Goal: Task Accomplishment & Management: Manage account settings

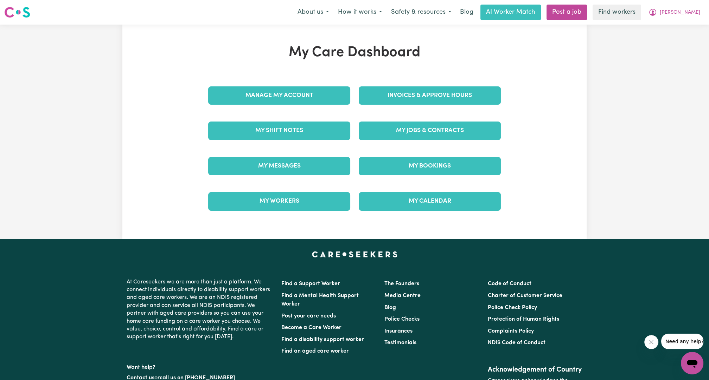
click at [408, 107] on div "Invoices & Approve Hours" at bounding box center [429, 95] width 150 height 35
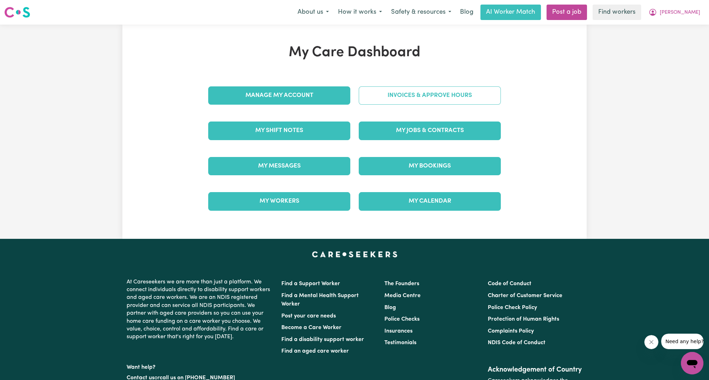
click at [413, 100] on link "Invoices & Approve Hours" at bounding box center [429, 95] width 142 height 18
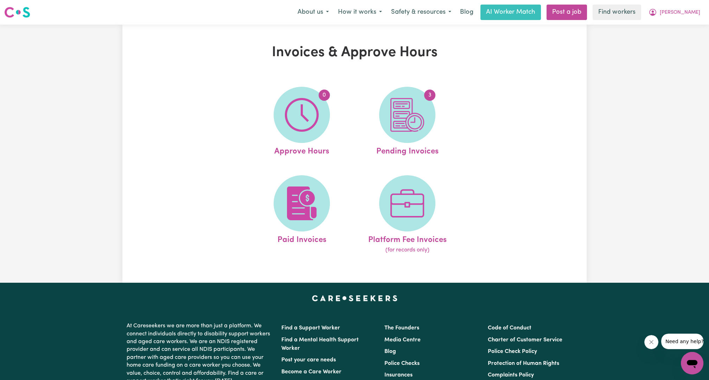
click at [413, 100] on img at bounding box center [407, 115] width 34 height 34
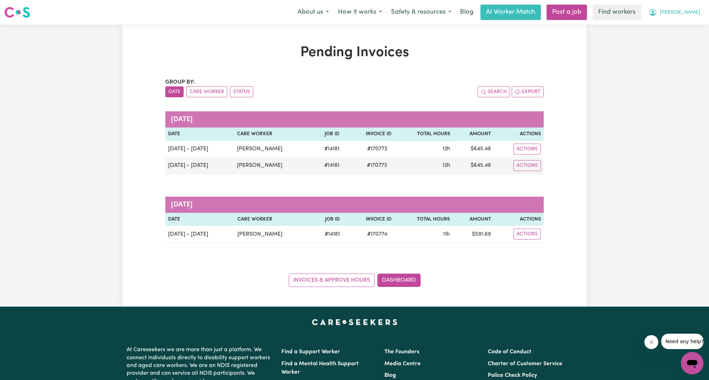
click at [694, 7] on button "[PERSON_NAME]" at bounding box center [674, 12] width 61 height 15
click at [676, 25] on link "My Dashboard" at bounding box center [676, 27] width 56 height 13
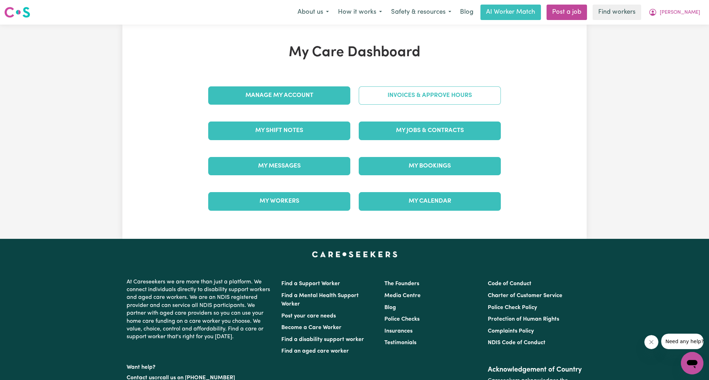
click at [432, 103] on link "Invoices & Approve Hours" at bounding box center [429, 95] width 142 height 18
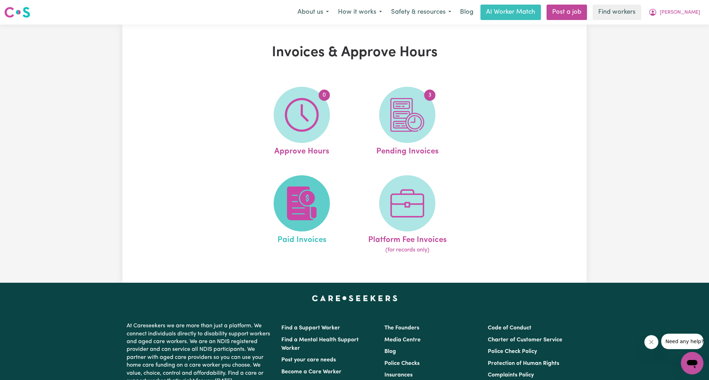
click at [305, 204] on img at bounding box center [302, 204] width 34 height 34
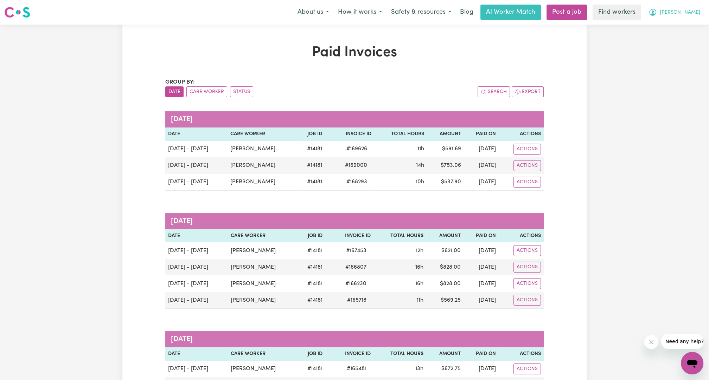
click at [697, 17] on button "[PERSON_NAME]" at bounding box center [674, 12] width 61 height 15
click at [681, 33] on link "My Dashboard" at bounding box center [676, 27] width 56 height 13
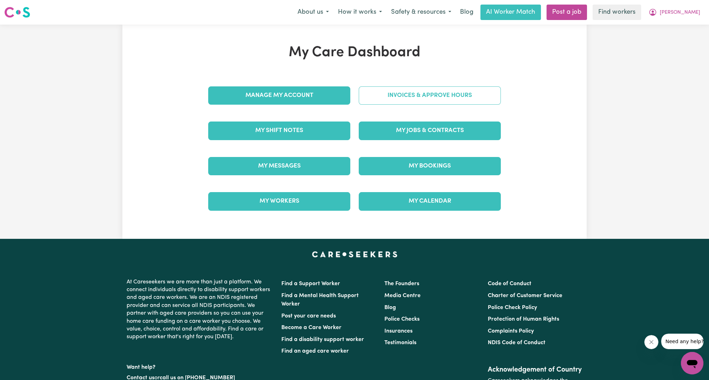
click at [475, 92] on link "Invoices & Approve Hours" at bounding box center [429, 95] width 142 height 18
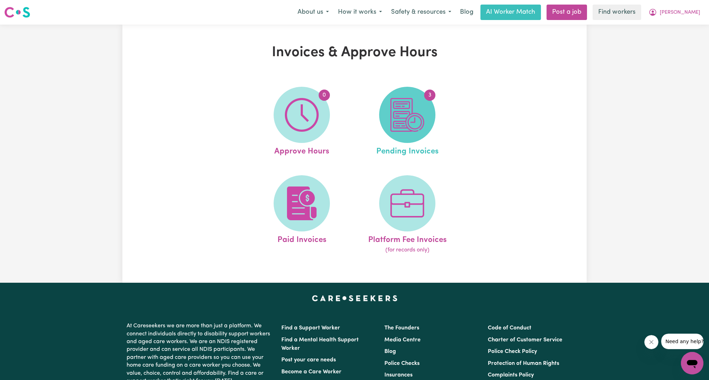
click at [405, 109] on img at bounding box center [407, 115] width 34 height 34
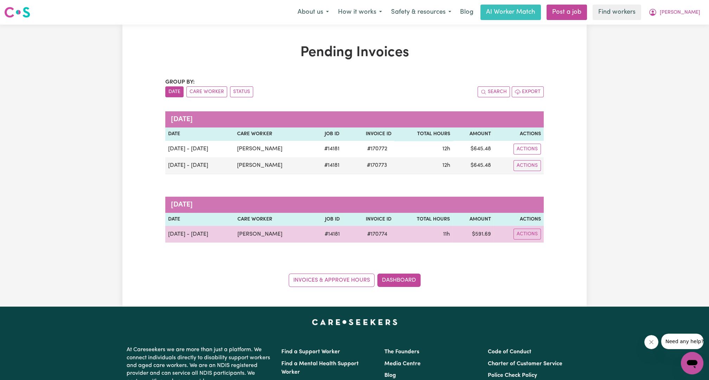
click at [512, 229] on div "Actions" at bounding box center [518, 234] width 44 height 11
click at [517, 155] on button "Actions" at bounding box center [526, 149] width 27 height 11
click at [522, 241] on div "Download Invoice Make Payment Paid via EFT" at bounding box center [548, 264] width 65 height 49
click at [526, 245] on link "Download Invoice" at bounding box center [549, 251] width 64 height 14
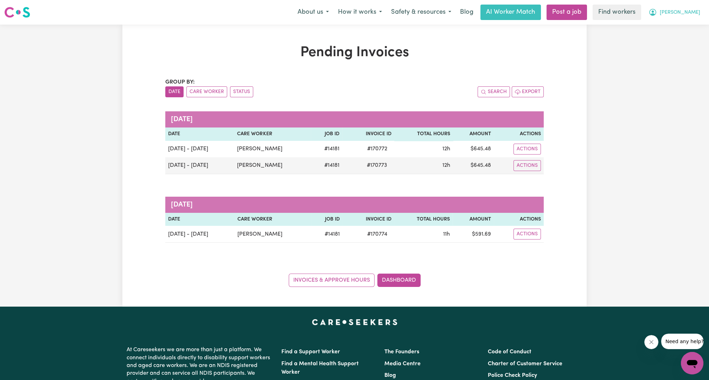
click at [656, 15] on icon "My Account" at bounding box center [652, 12] width 7 height 7
drag, startPoint x: 672, startPoint y: 18, endPoint x: 668, endPoint y: 24, distance: 7.8
click at [668, 24] on link "My Dashboard" at bounding box center [676, 27] width 56 height 13
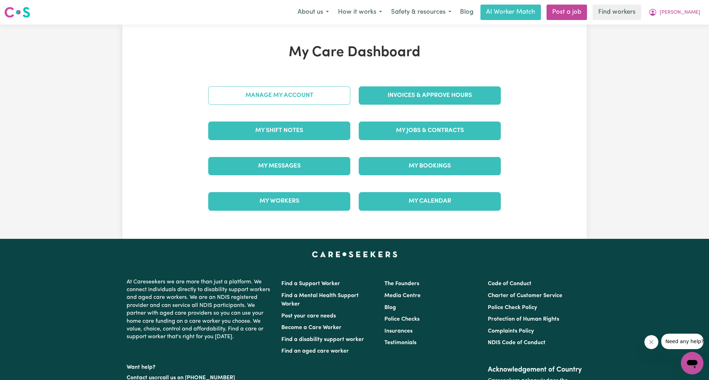
click at [314, 103] on link "Manage My Account" at bounding box center [279, 95] width 142 height 18
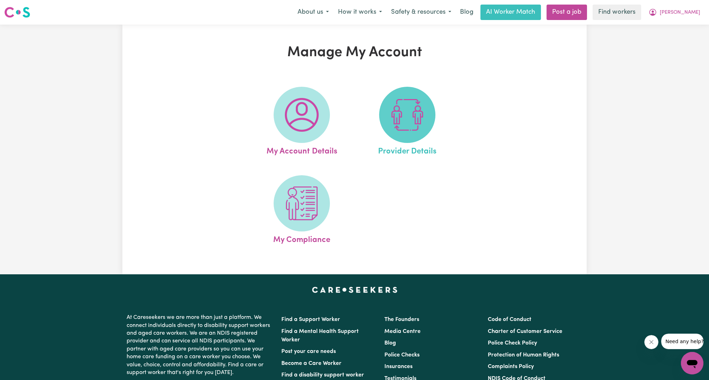
click at [398, 108] on img at bounding box center [407, 115] width 34 height 34
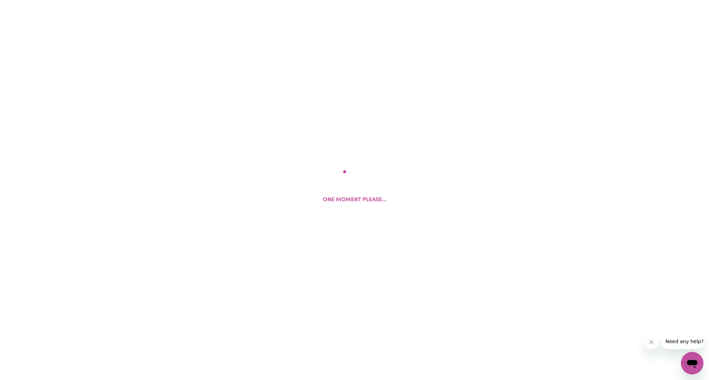
select select "NDIS_FUNDING_AGENCY_MANAGED"
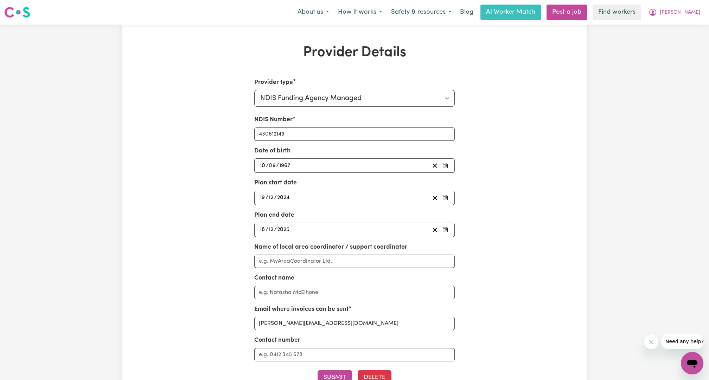
click at [651, 77] on div "Provider Details Provider type Select your provider type... Privately Aged Care…" at bounding box center [354, 238] width 709 height 427
click at [678, 5] on button "[PERSON_NAME]" at bounding box center [674, 12] width 61 height 15
click at [669, 26] on link "My Dashboard" at bounding box center [676, 27] width 56 height 13
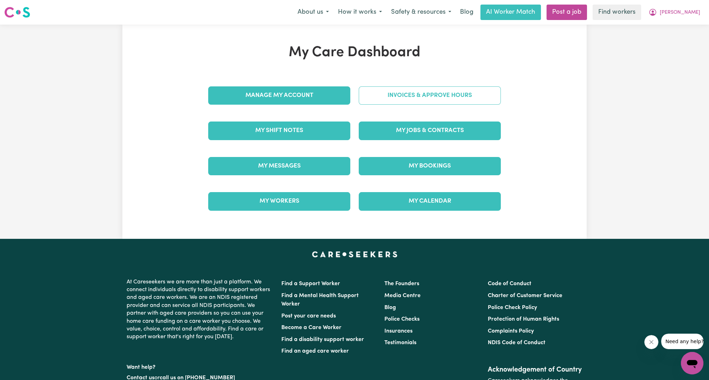
click at [444, 96] on link "Invoices & Approve Hours" at bounding box center [429, 95] width 142 height 18
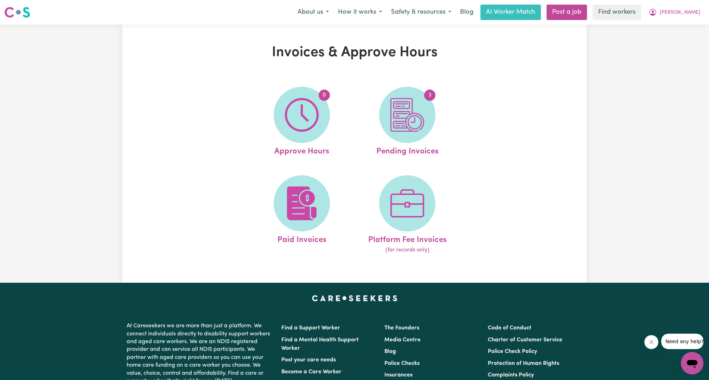
click at [444, 96] on link "3 Pending Invoices" at bounding box center [406, 122] width 101 height 71
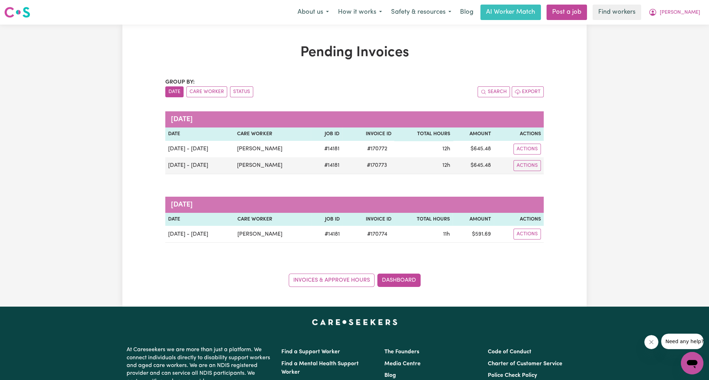
click at [413, 128] on th "Total Hours" at bounding box center [423, 134] width 58 height 13
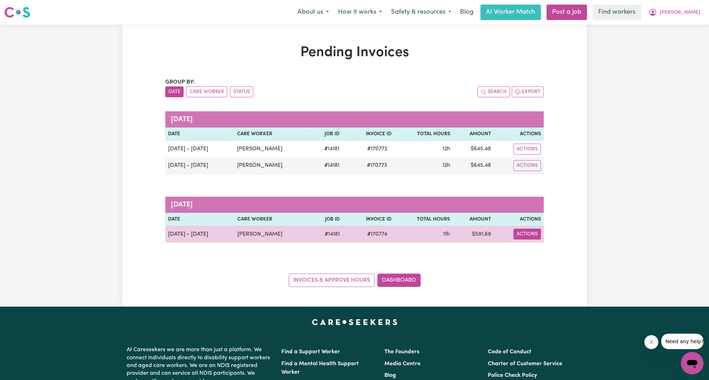
click at [531, 155] on button "Actions" at bounding box center [526, 149] width 27 height 11
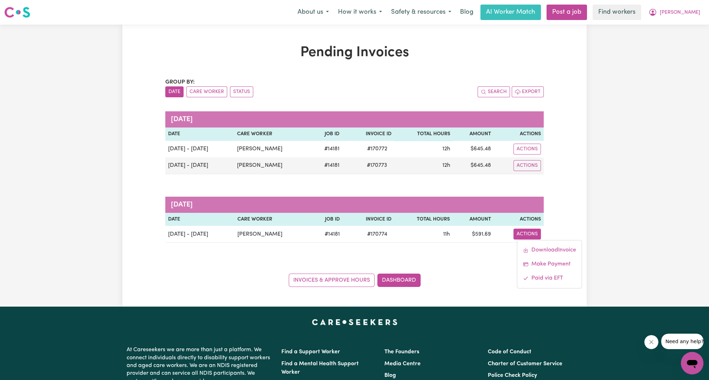
click at [576, 208] on div "Pending Invoices Group by: Date Care Worker Status Search Export [DATE] Date Ca…" at bounding box center [354, 165] width 464 height 243
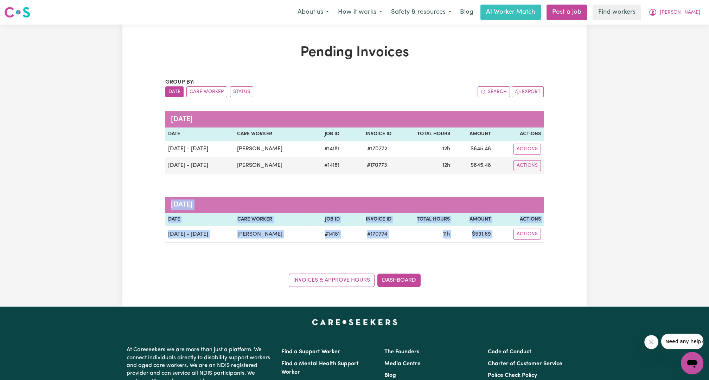
click at [576, 208] on div "Pending Invoices Group by: Date Care Worker Status Search Export [DATE] Date Ca…" at bounding box center [354, 165] width 464 height 243
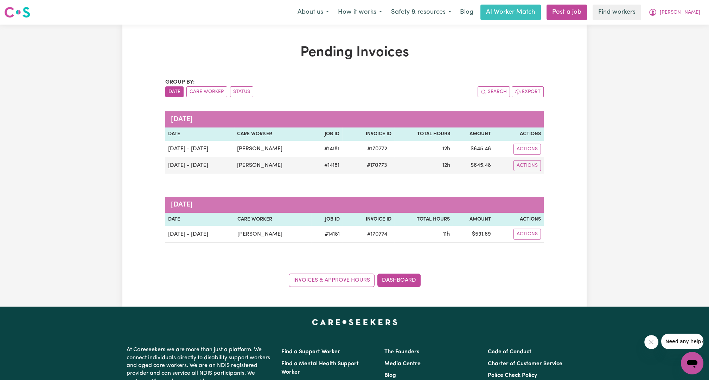
click at [146, 186] on div "Pending Invoices Group by: Date Care Worker Status Search Export [DATE] Date Ca…" at bounding box center [354, 165] width 464 height 243
click at [678, 5] on div "About us How it works Safety & resources Blog AI Worker Match Post a job Find w…" at bounding box center [499, 12] width 412 height 15
click at [688, 15] on span "[PERSON_NAME]" at bounding box center [679, 13] width 40 height 8
click at [678, 25] on link "My Dashboard" at bounding box center [676, 27] width 56 height 13
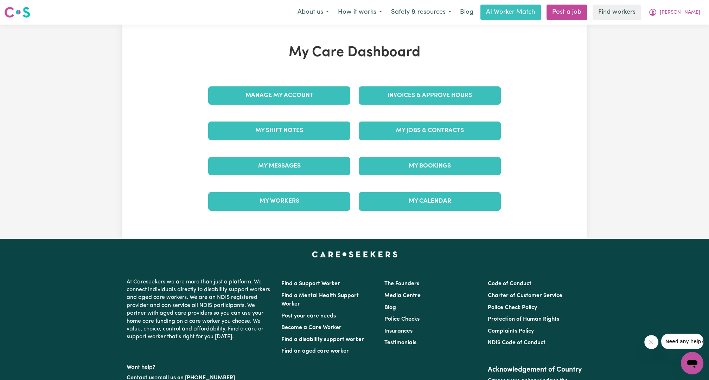
click at [502, 93] on div "Invoices & Approve Hours" at bounding box center [429, 95] width 150 height 35
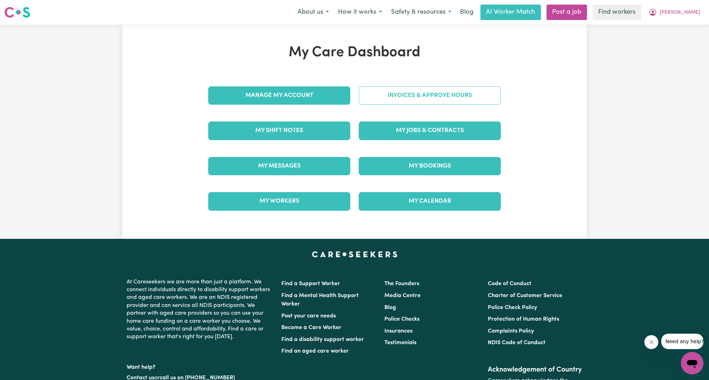
click at [486, 93] on link "Invoices & Approve Hours" at bounding box center [429, 95] width 142 height 18
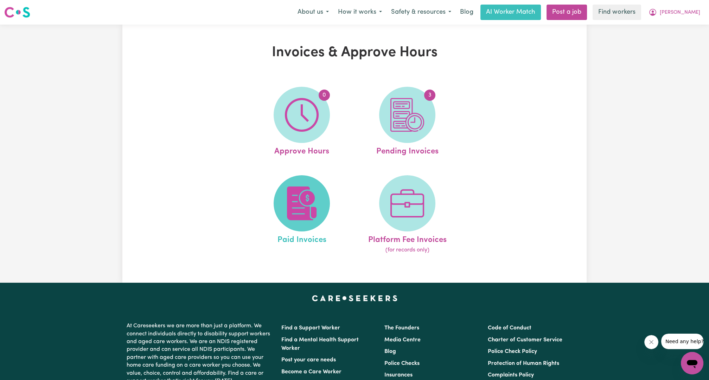
click at [299, 206] on img at bounding box center [302, 204] width 34 height 34
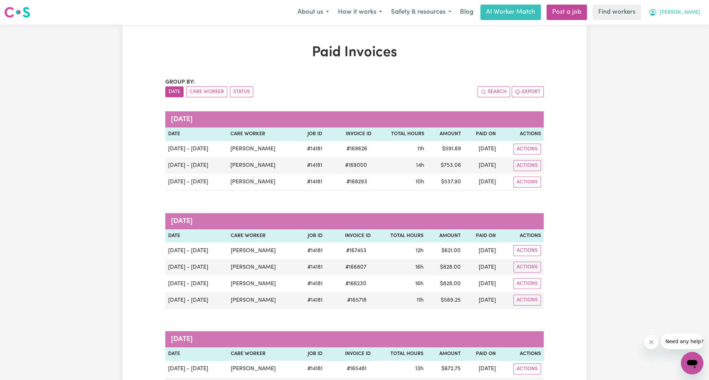
click at [657, 12] on icon "My Account" at bounding box center [652, 12] width 8 height 8
click at [677, 21] on link "My Dashboard" at bounding box center [676, 27] width 56 height 13
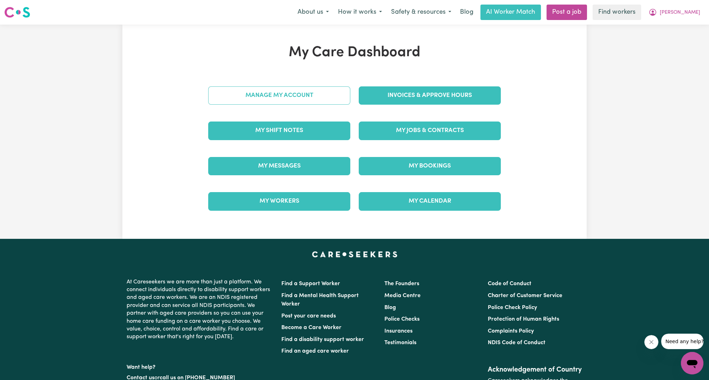
click at [319, 92] on link "Manage My Account" at bounding box center [279, 95] width 142 height 18
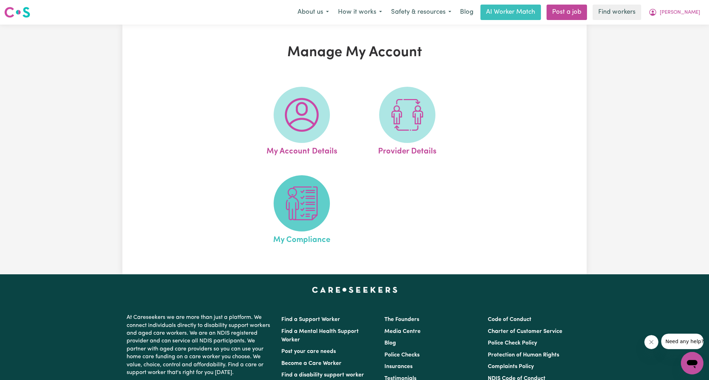
click at [314, 208] on img at bounding box center [302, 204] width 34 height 34
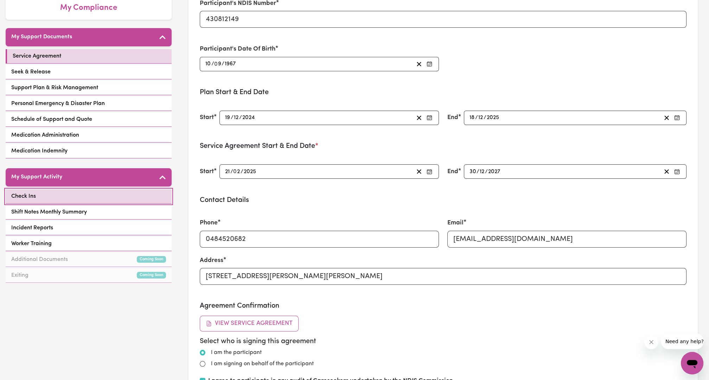
click at [103, 194] on link "Check Ins" at bounding box center [89, 196] width 166 height 14
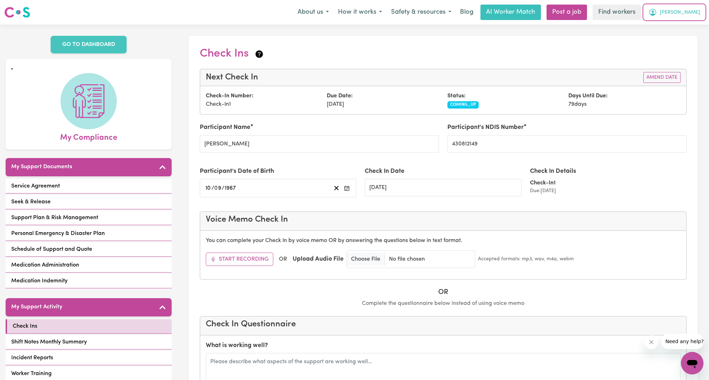
click at [699, 15] on span "[PERSON_NAME]" at bounding box center [679, 13] width 40 height 8
click at [670, 34] on link "Logout" at bounding box center [676, 40] width 56 height 13
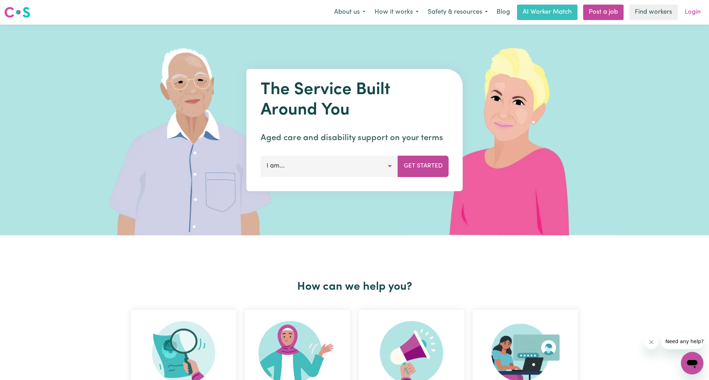
click at [683, 20] on link "Login" at bounding box center [692, 12] width 24 height 15
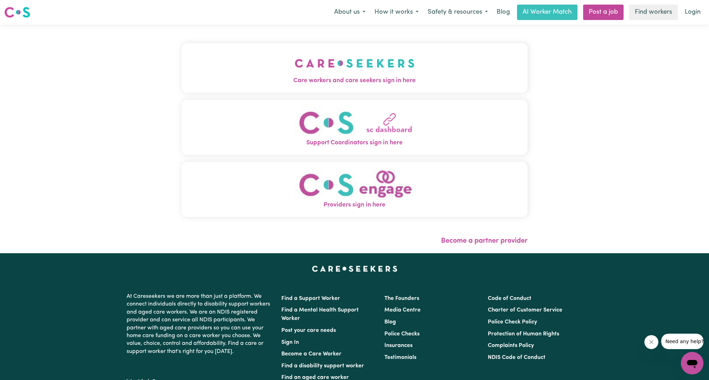
click at [344, 56] on img "Care workers and care seekers sign in here" at bounding box center [355, 63] width 120 height 26
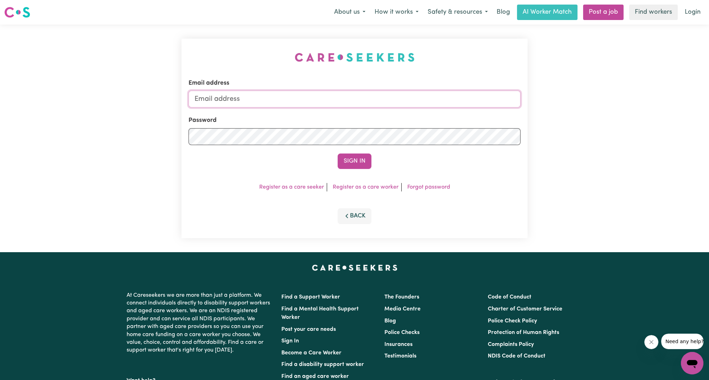
click at [335, 104] on input "Email address" at bounding box center [354, 99] width 332 height 17
drag, startPoint x: 228, startPoint y: 97, endPoint x: 241, endPoint y: 109, distance: 17.2
click at [241, 109] on form "Email address [EMAIL_ADDRESS][PERSON_NAME][DOMAIN_NAME] Password Sign In" at bounding box center [354, 124] width 332 height 90
click at [233, 102] on input "[EMAIL_ADDRESS][PERSON_NAME][DOMAIN_NAME]" at bounding box center [354, 99] width 332 height 17
drag, startPoint x: 232, startPoint y: 100, endPoint x: 388, endPoint y: 114, distance: 157.0
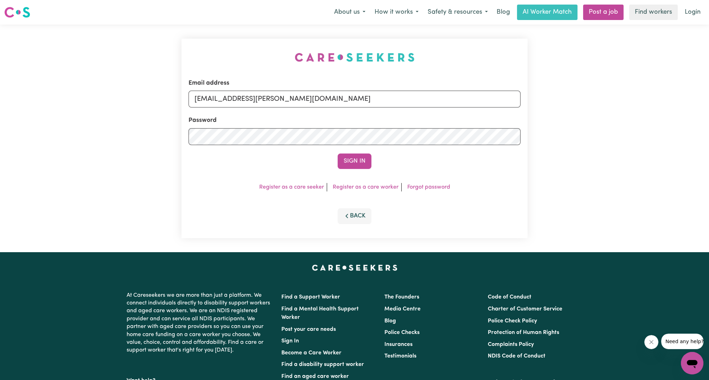
click at [386, 115] on form "Email address [EMAIL_ADDRESS][PERSON_NAME][DOMAIN_NAME] Password Sign In" at bounding box center [354, 124] width 332 height 90
type input "superuser~[EMAIL_ADDRESS][DOMAIN_NAME]"
click at [375, 159] on div "Sign In" at bounding box center [354, 161] width 332 height 15
click at [363, 159] on button "Sign In" at bounding box center [354, 161] width 34 height 15
